Goal: Check status: Check status

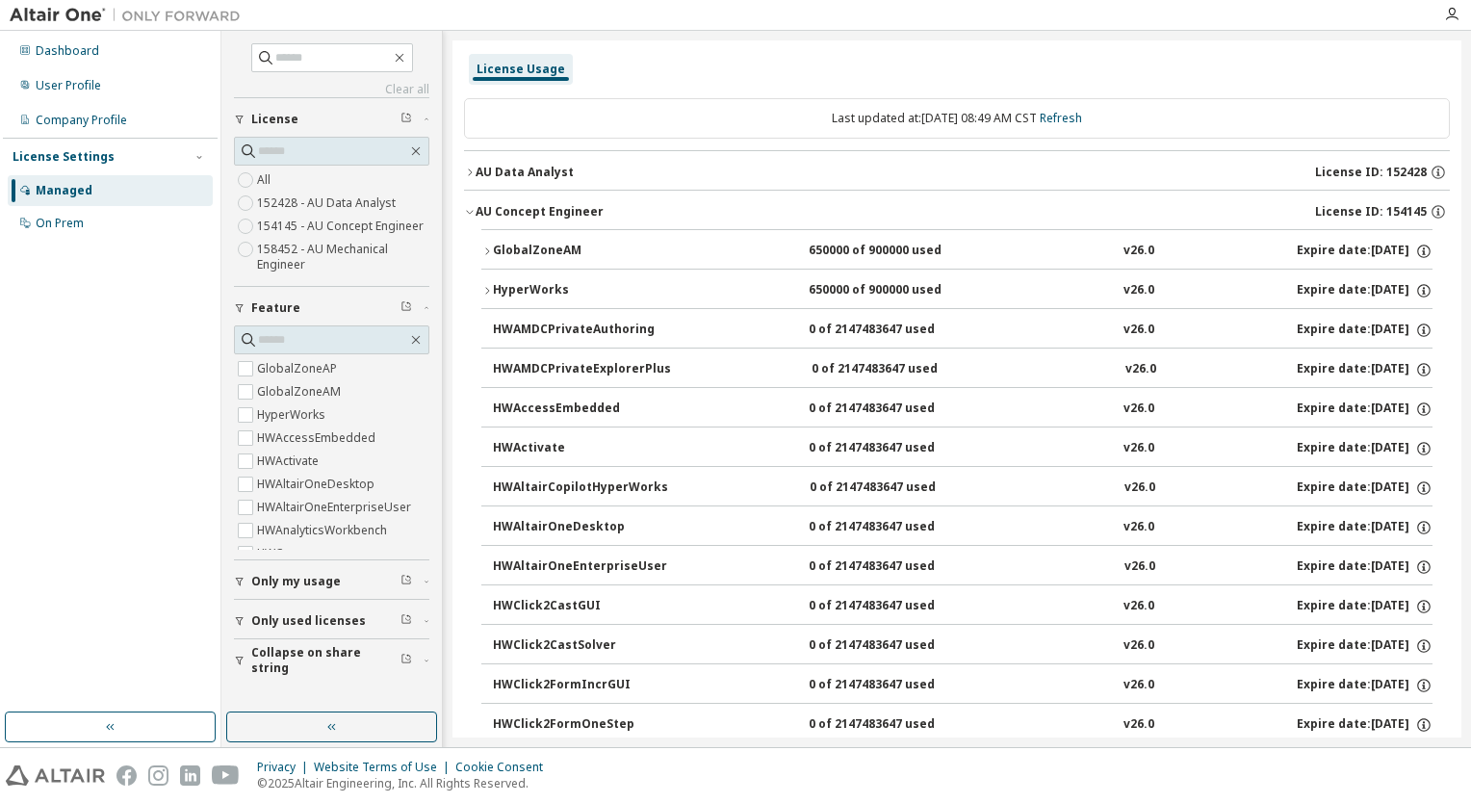
scroll to position [3099, 0]
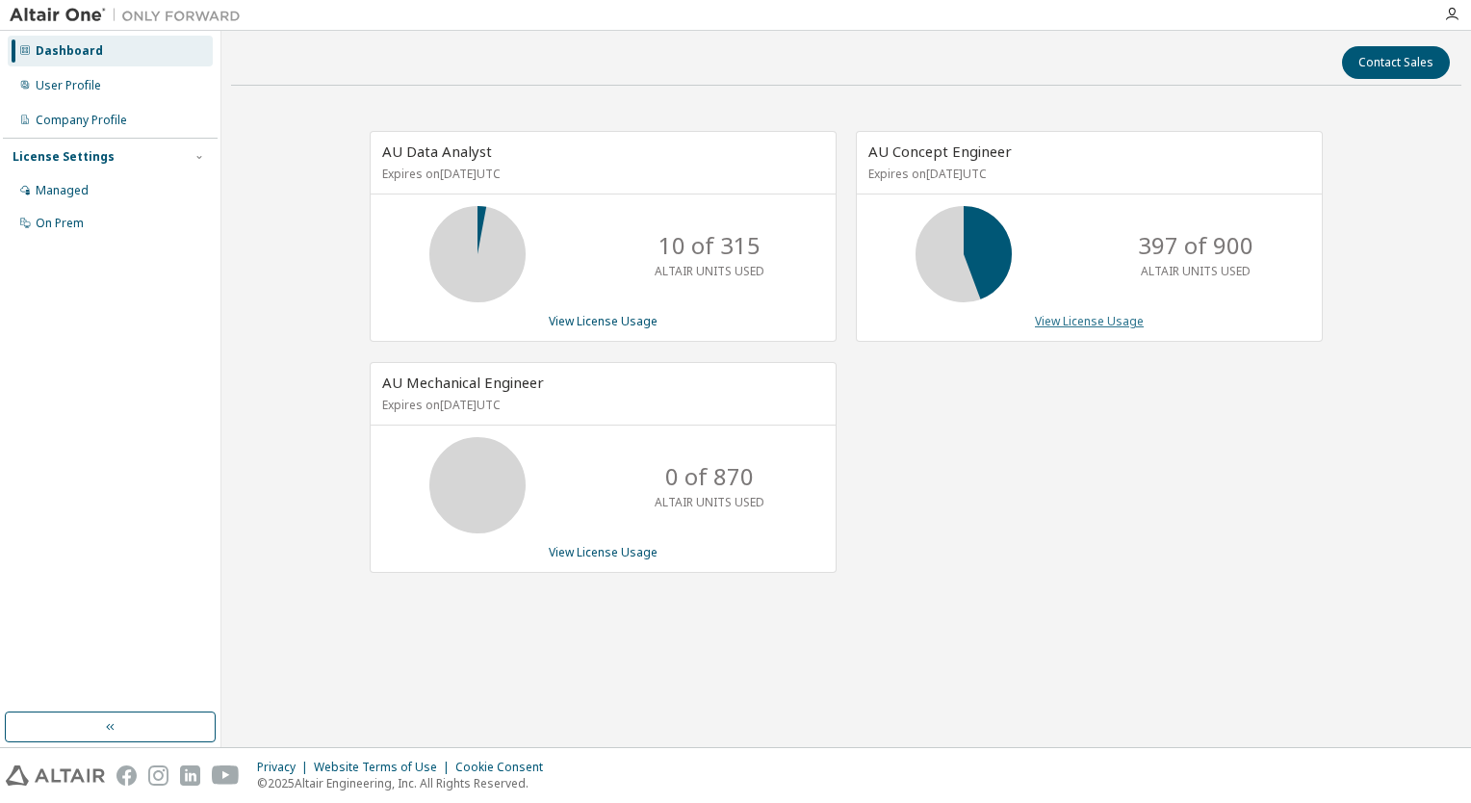
click at [1084, 322] on link "View License Usage" at bounding box center [1089, 321] width 109 height 16
